Goal: Information Seeking & Learning: Learn about a topic

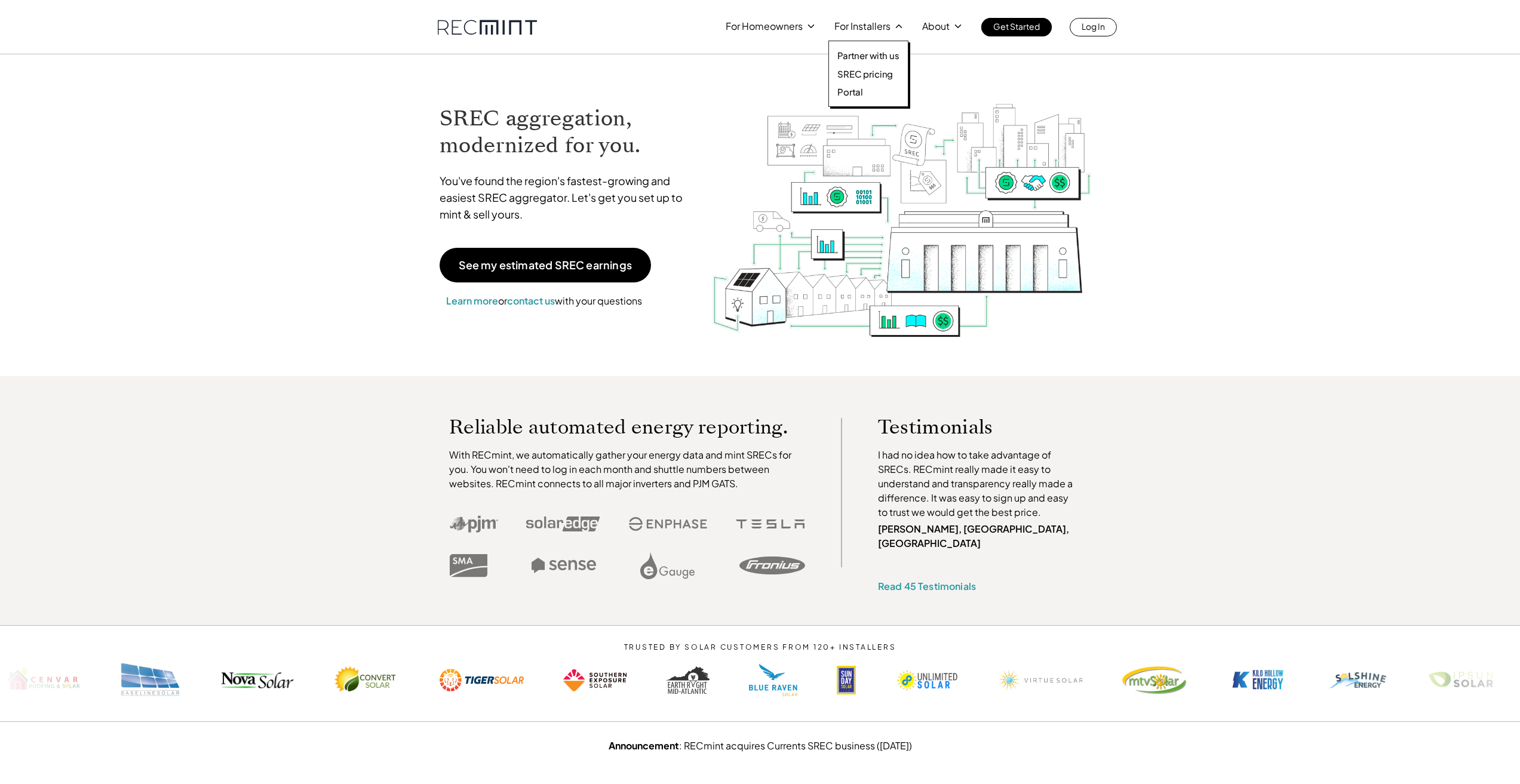
click at [852, 69] on p "SREC pricing" at bounding box center [865, 75] width 55 height 12
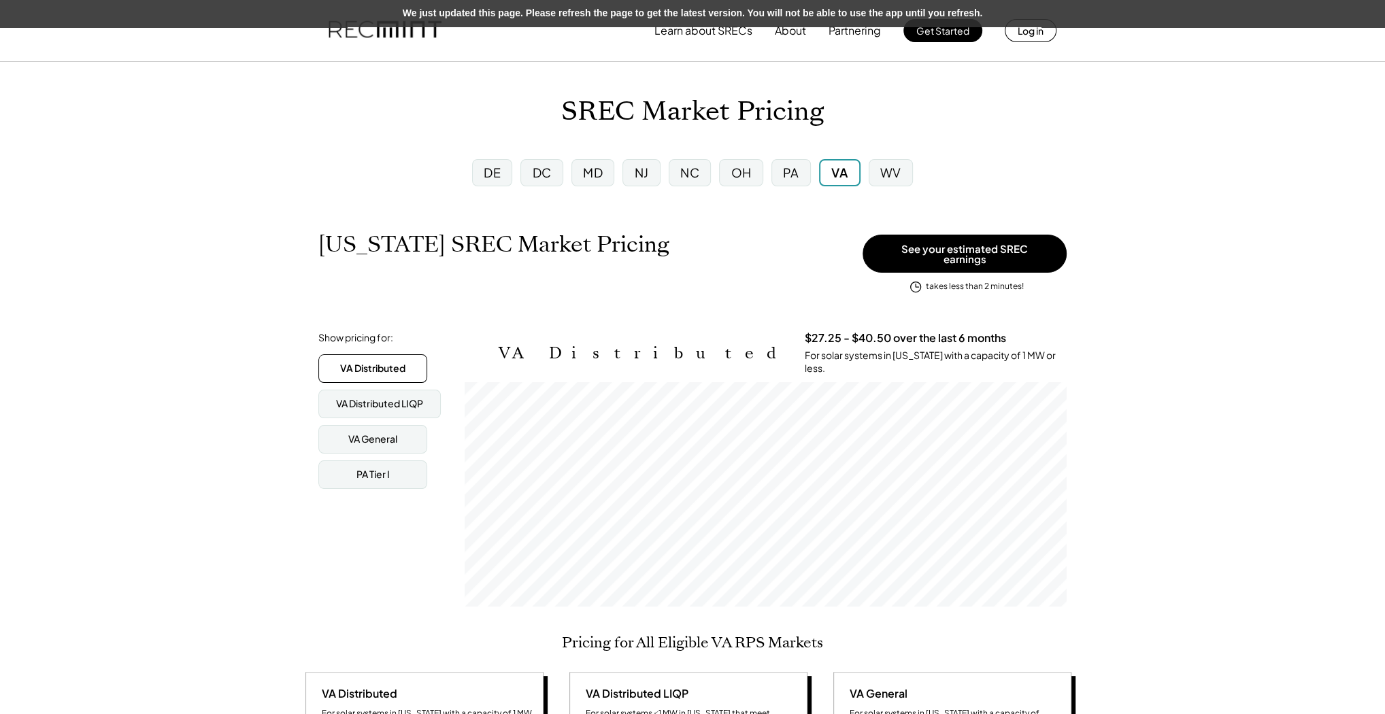
scroll to position [225, 602]
click at [604, 174] on div "MD" at bounding box center [592, 172] width 43 height 27
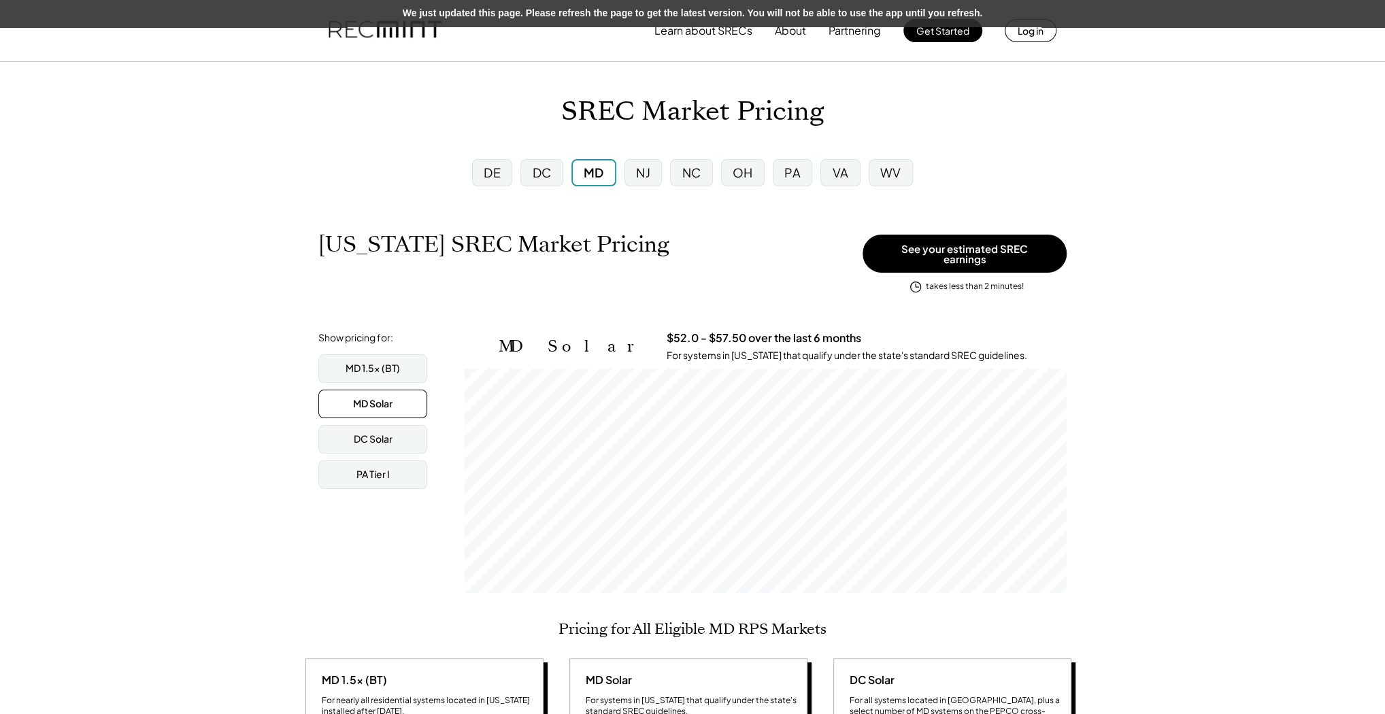
scroll to position [225, 602]
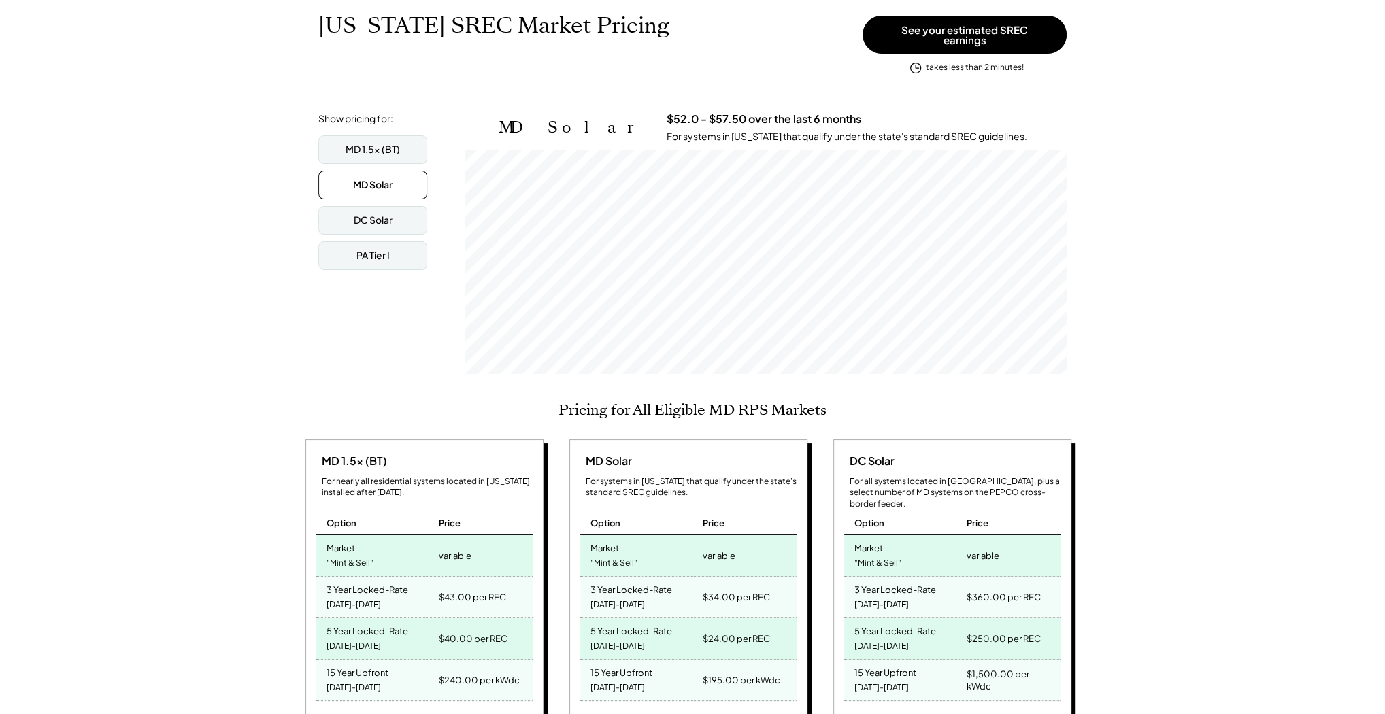
scroll to position [163, 0]
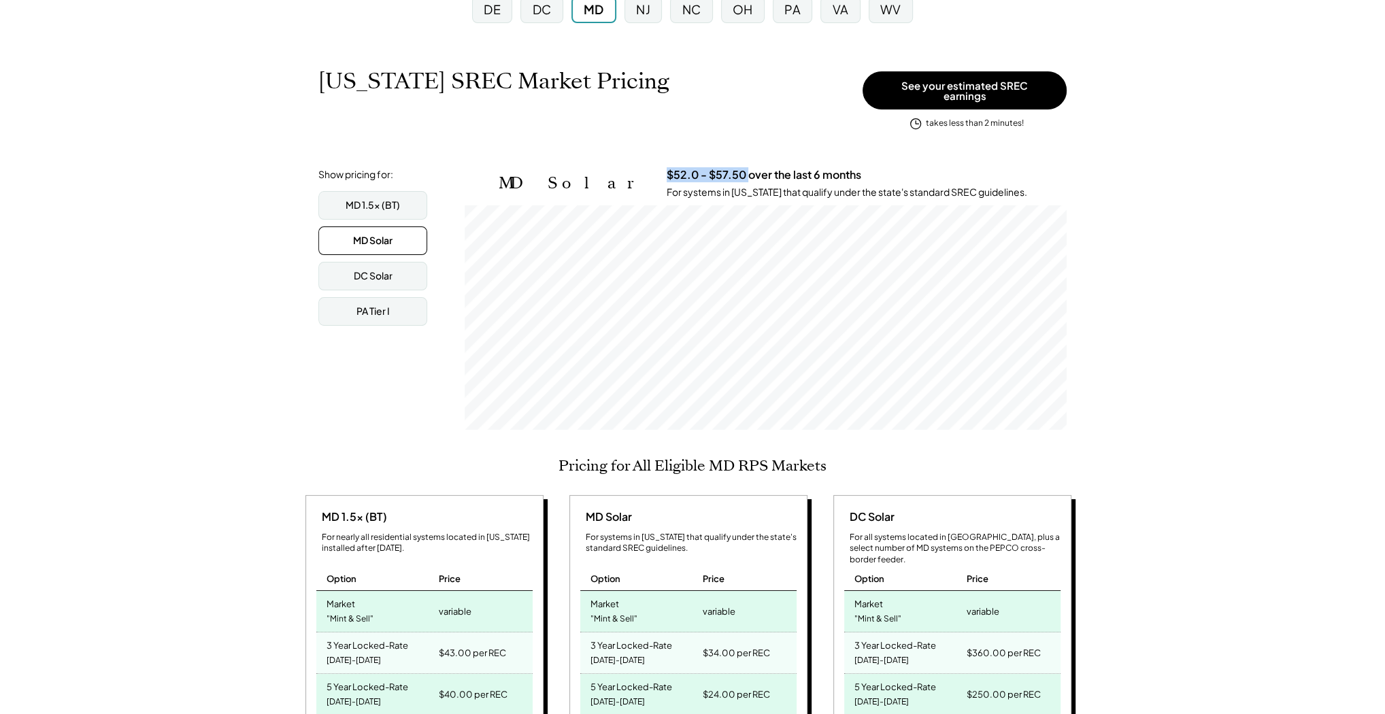
drag, startPoint x: 590, startPoint y: 163, endPoint x: 665, endPoint y: 145, distance: 77.1
click at [671, 168] on div "MD Solar $52.0 - $57.50 over the last 6 months For systems in [US_STATE] that q…" at bounding box center [783, 183] width 568 height 31
